Goal: Task Accomplishment & Management: Manage account settings

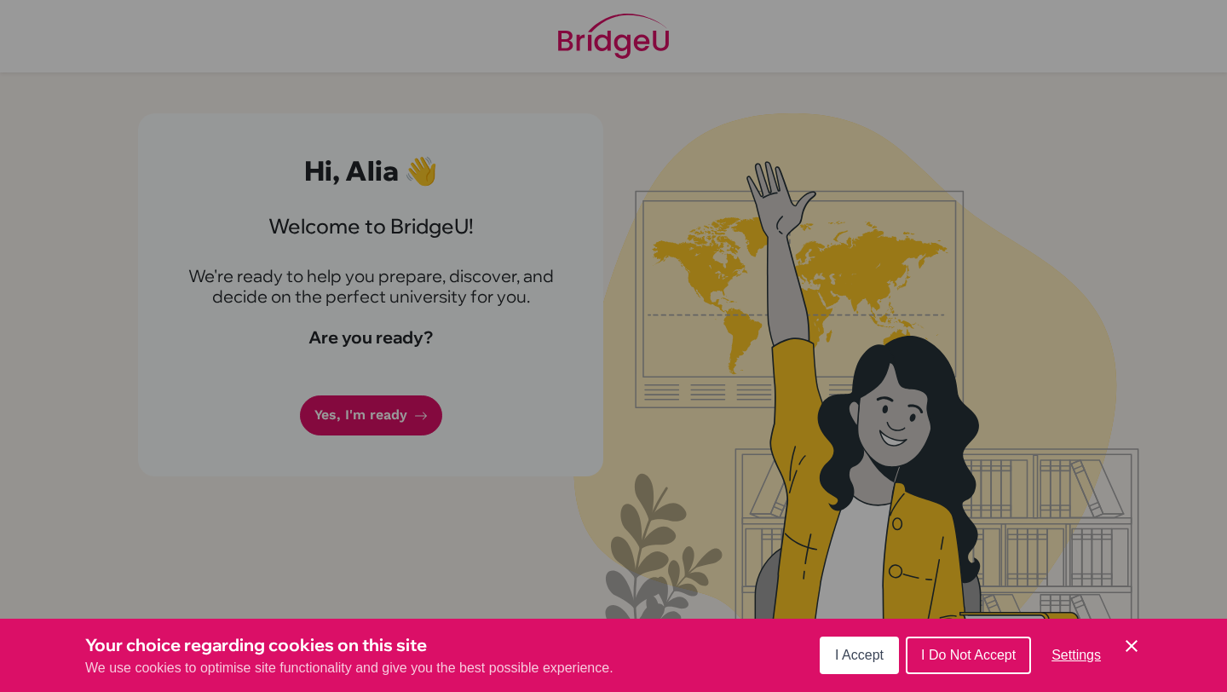
click at [863, 657] on span "I Accept" at bounding box center [859, 655] width 49 height 14
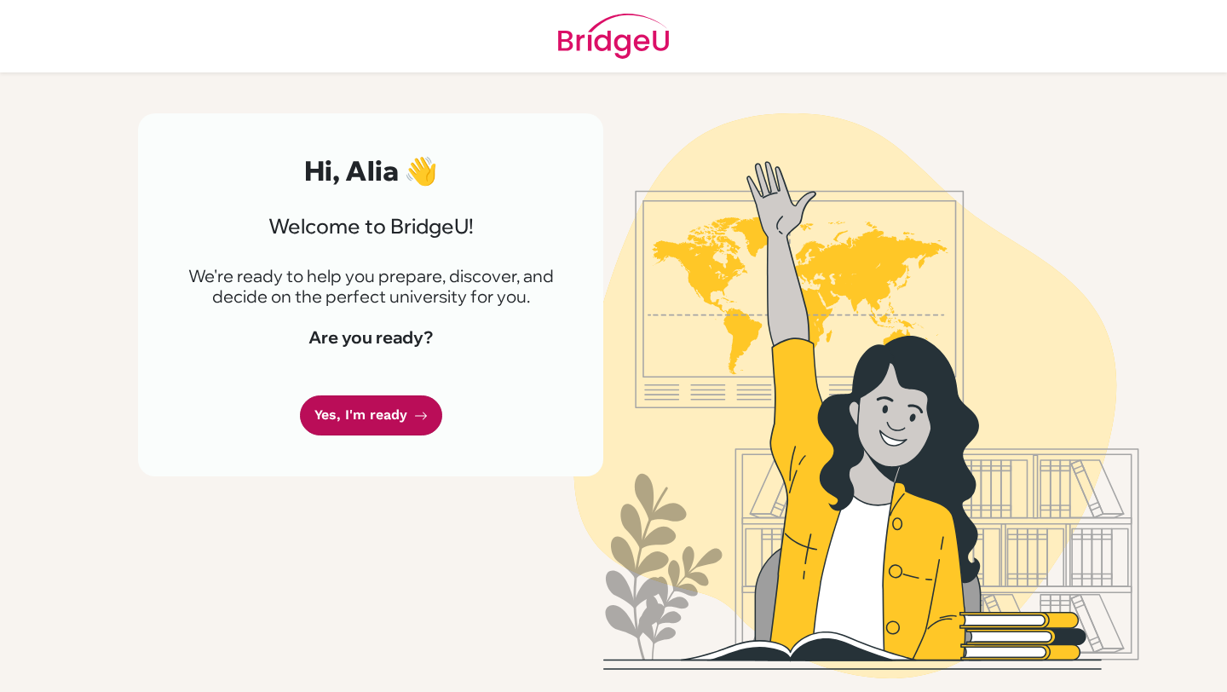
click at [339, 398] on link "Yes, I'm ready" at bounding box center [371, 415] width 142 height 40
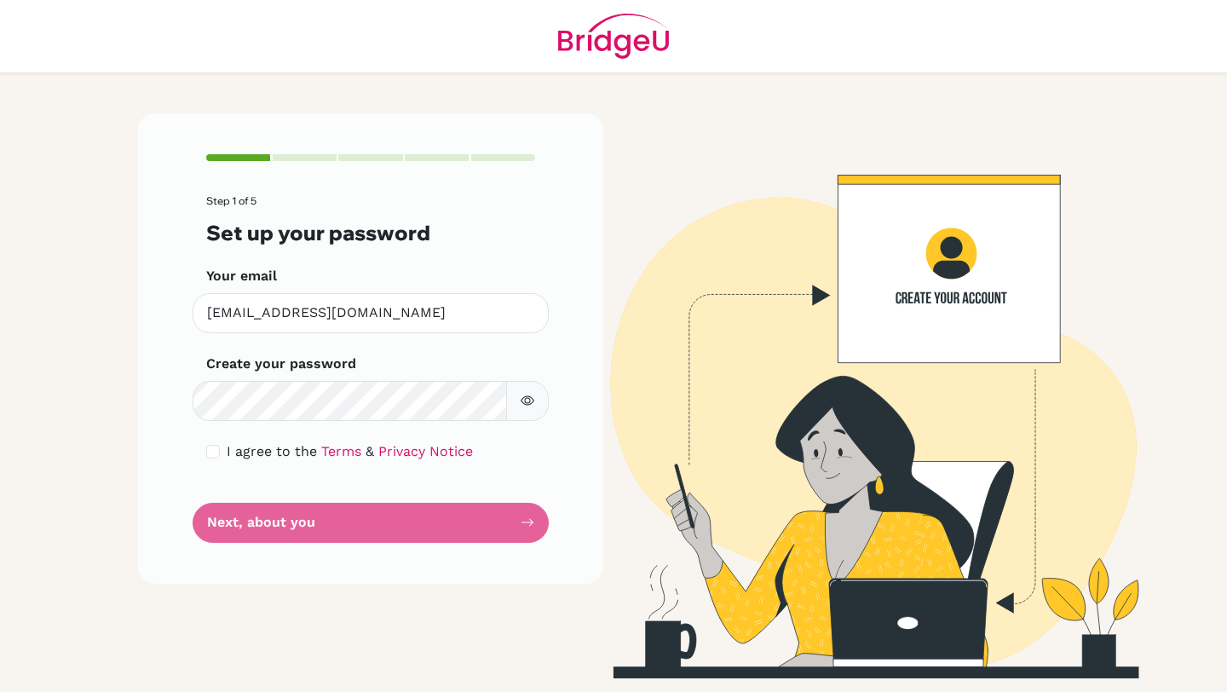
click at [48, 415] on main "Step 1 of 5 Set up your password Your email [EMAIL_ADDRESS][DOMAIN_NAME] Invali…" at bounding box center [613, 346] width 1227 height 692
click at [206, 448] on input "checkbox" at bounding box center [213, 452] width 14 height 14
checkbox input "true"
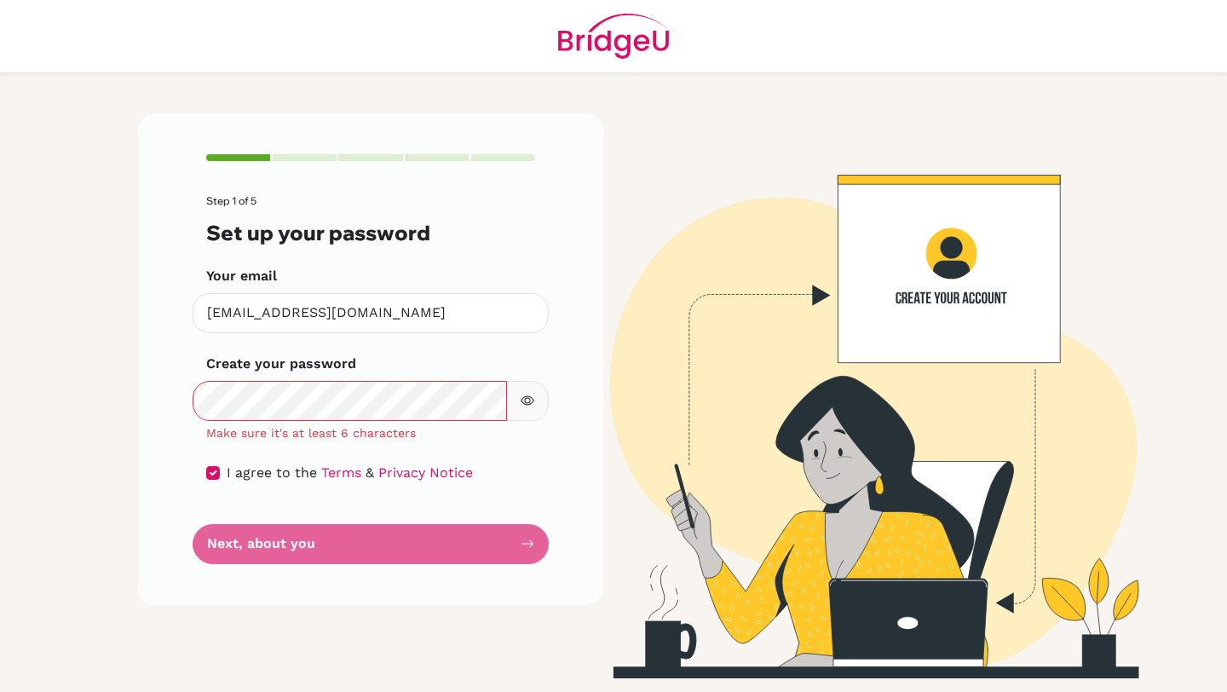
click at [523, 407] on icon "button" at bounding box center [528, 401] width 14 height 14
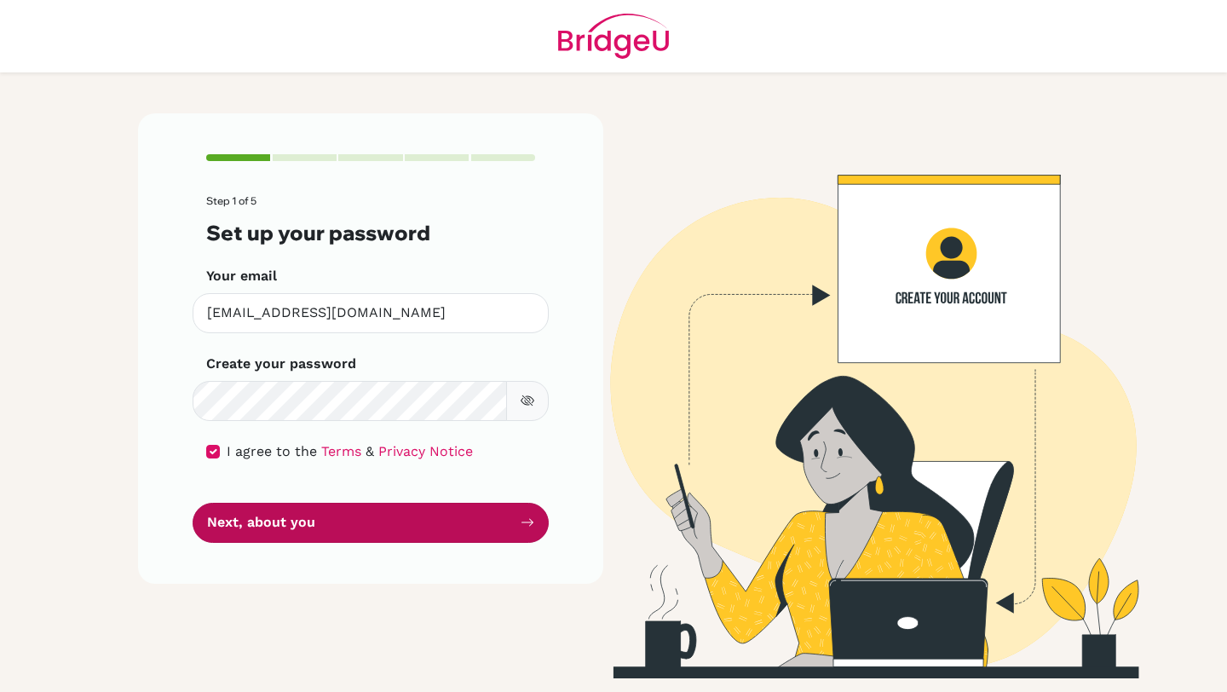
click at [389, 527] on button "Next, about you" at bounding box center [371, 523] width 356 height 40
